Goal: Subscribe to service/newsletter

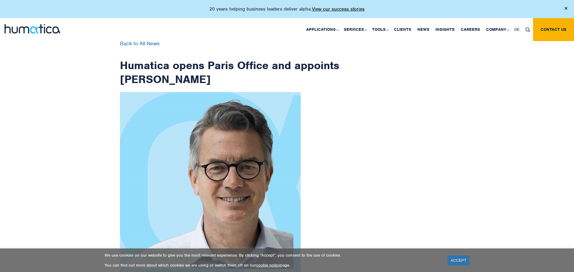
scroll to position [962, 0]
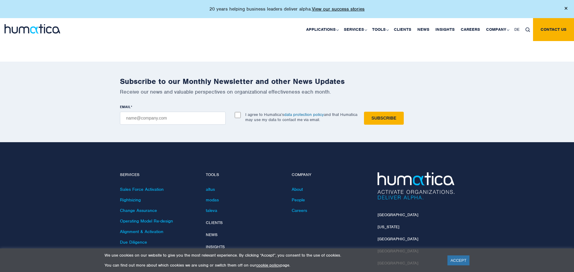
checkbox input "true"
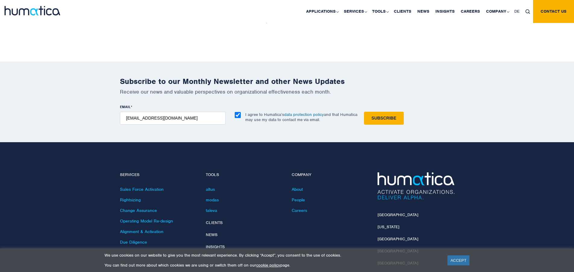
type input "[EMAIL_ADDRESS][DOMAIN_NAME]"
click at [364, 112] on input "Subscribe" at bounding box center [384, 118] width 40 height 13
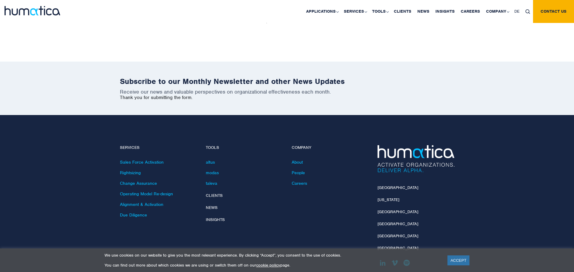
scroll to position [935, 0]
